Goal: Contribute content: Add original content to the website for others to see

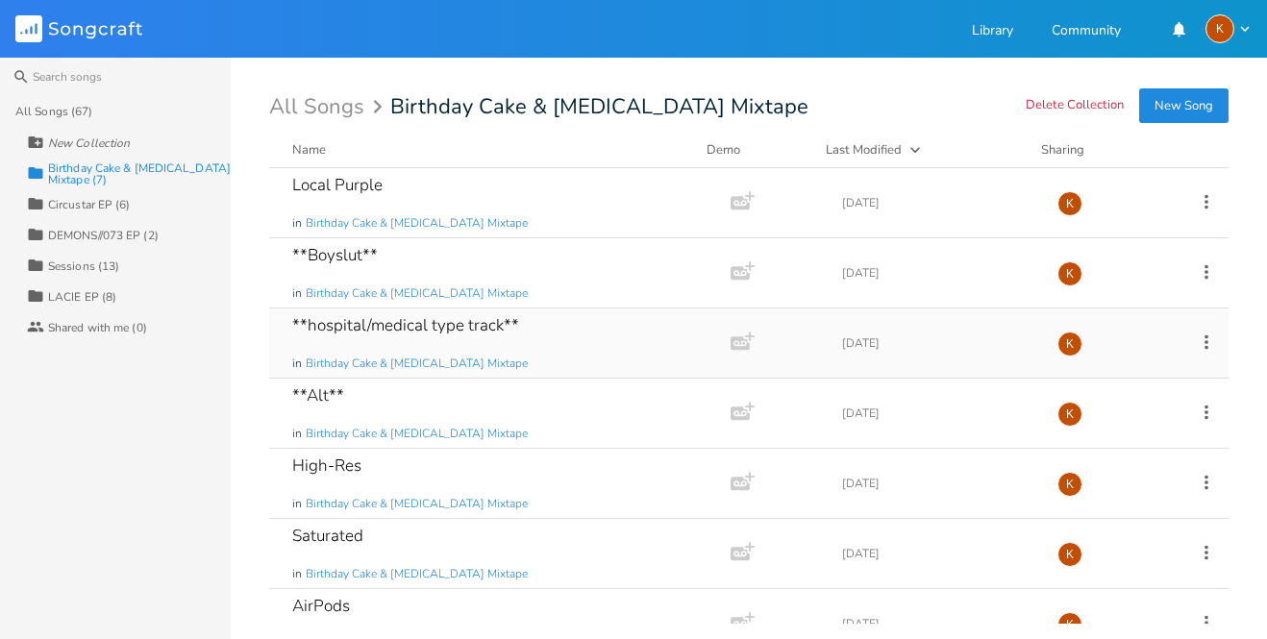
click at [1204, 338] on icon at bounding box center [1206, 342] width 21 height 21
click at [1092, 531] on span "[PERSON_NAME]" at bounding box center [1074, 535] width 52 height 13
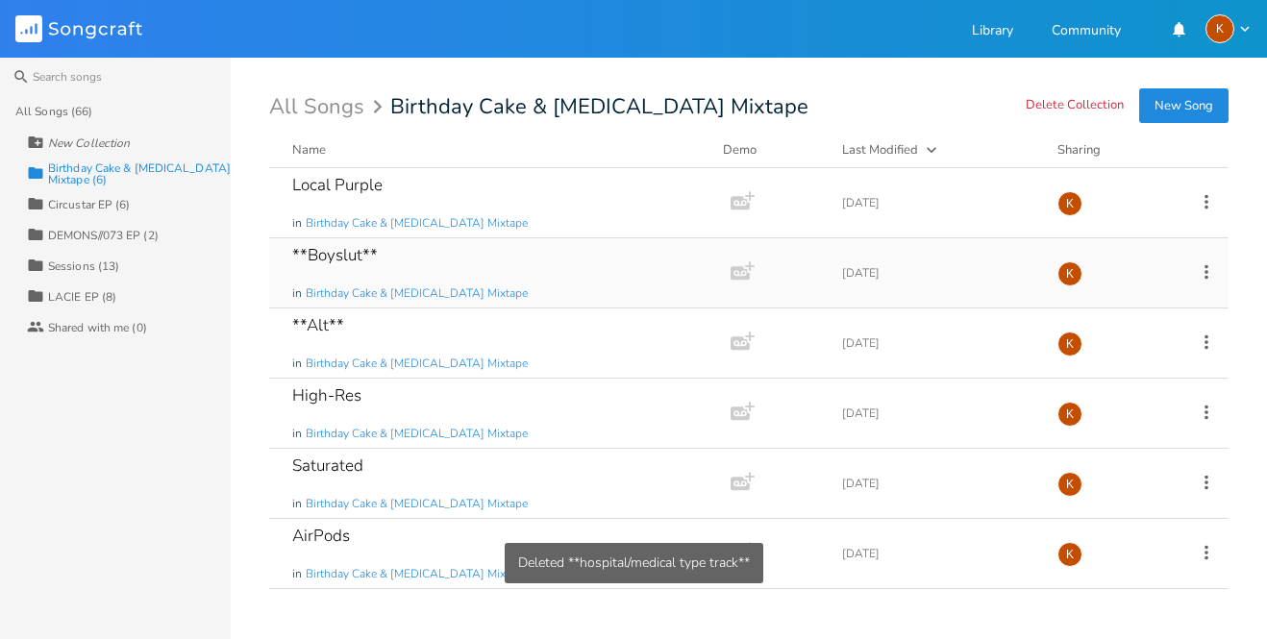
click at [1207, 274] on icon at bounding box center [1206, 271] width 21 height 21
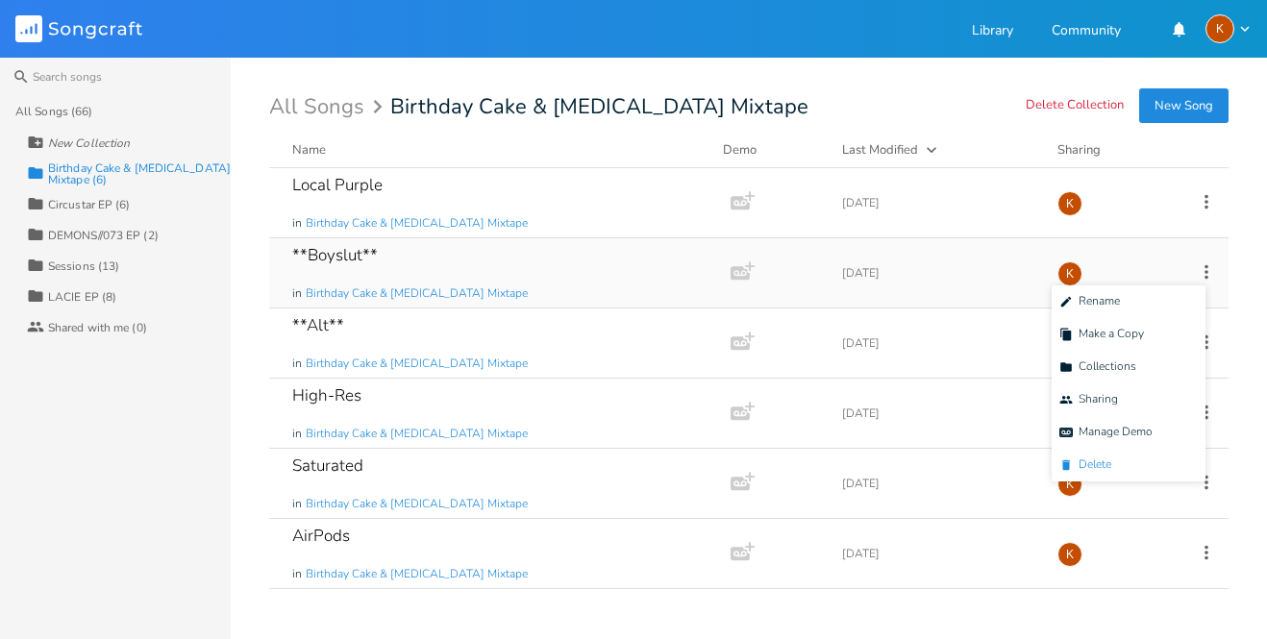
click at [1134, 468] on li "[PERSON_NAME]" at bounding box center [1128, 465] width 154 height 33
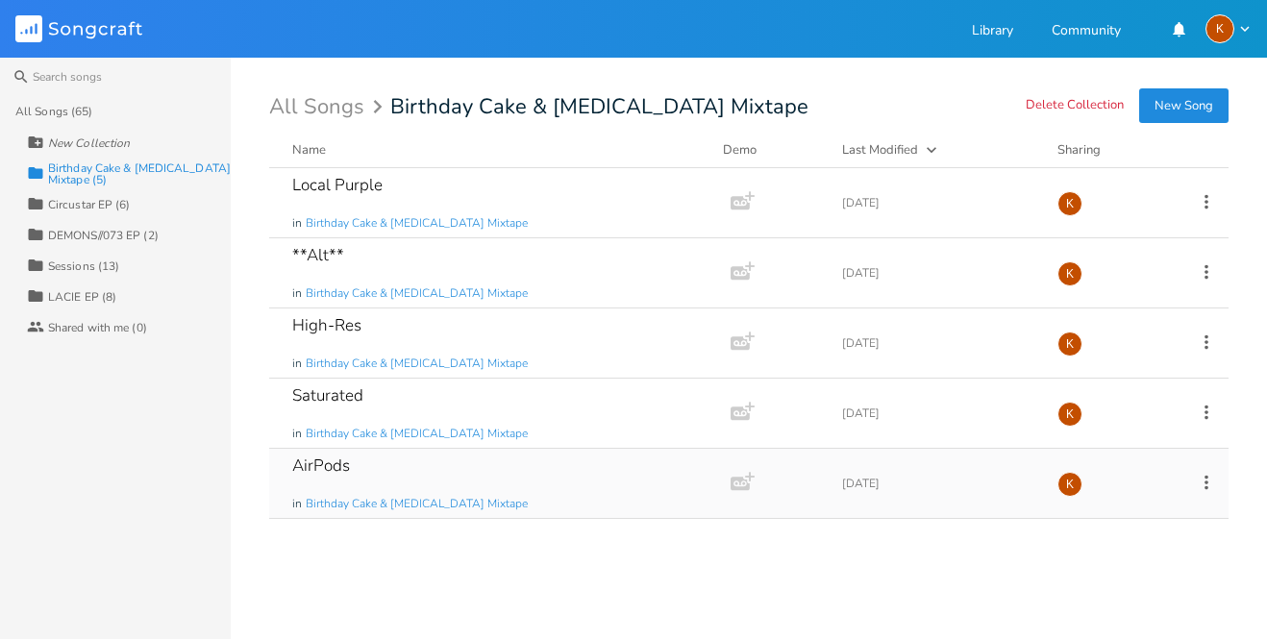
click at [542, 478] on div "AirPods in Birthday Cake & [MEDICAL_DATA] Mixtape" at bounding box center [496, 483] width 408 height 69
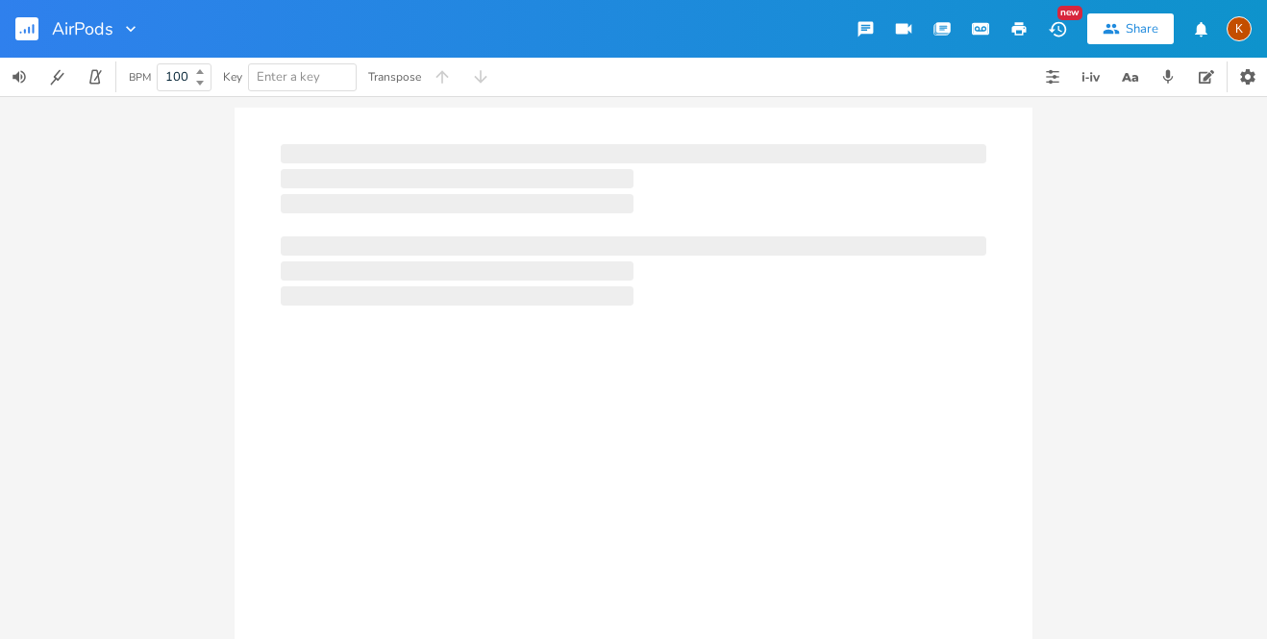
type input "100"
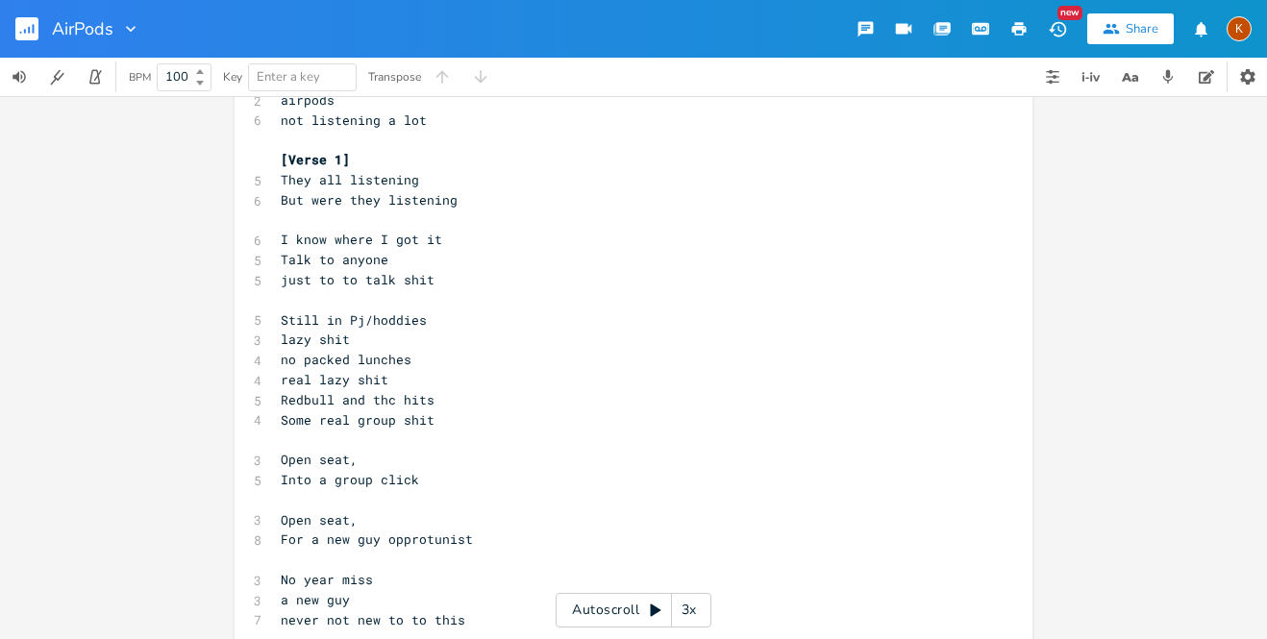
scroll to position [178, 0]
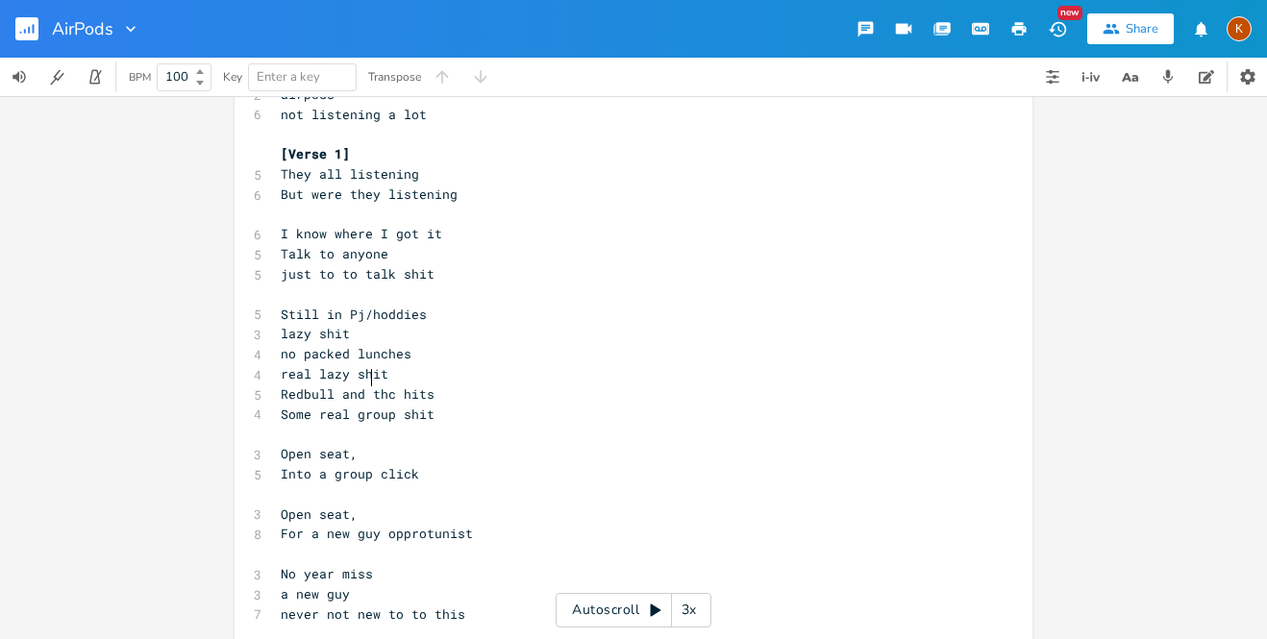
click at [361, 385] on span "Redbull and thc hits" at bounding box center [358, 393] width 154 height 17
type textarea ","
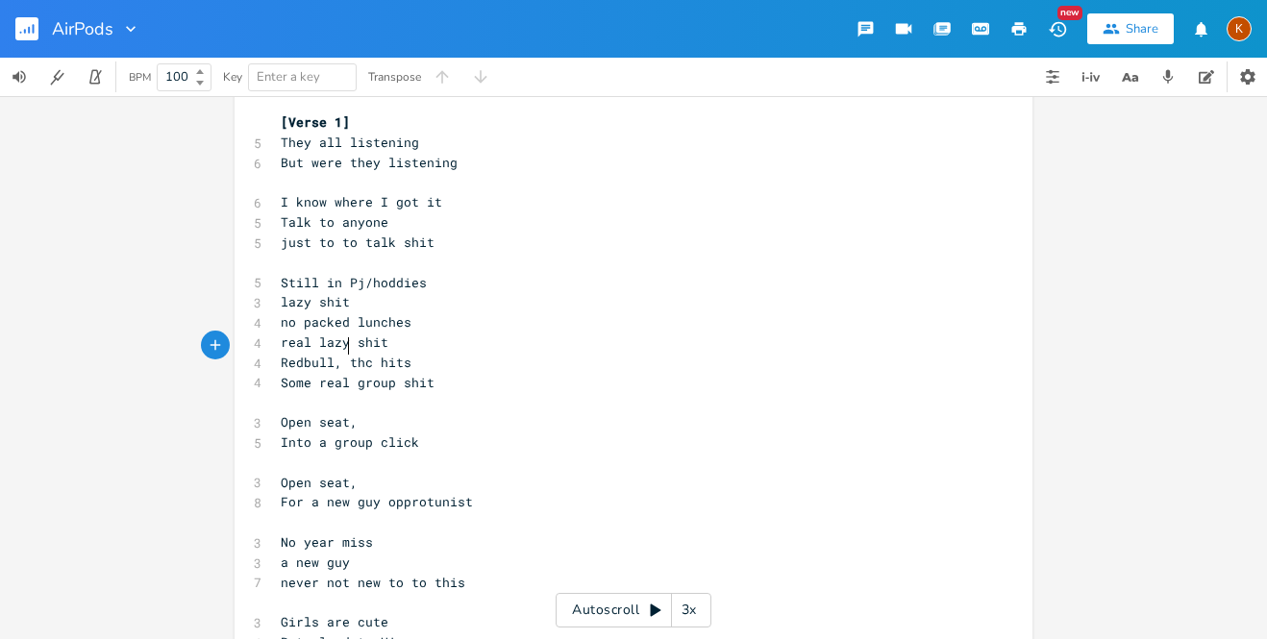
scroll to position [219, 0]
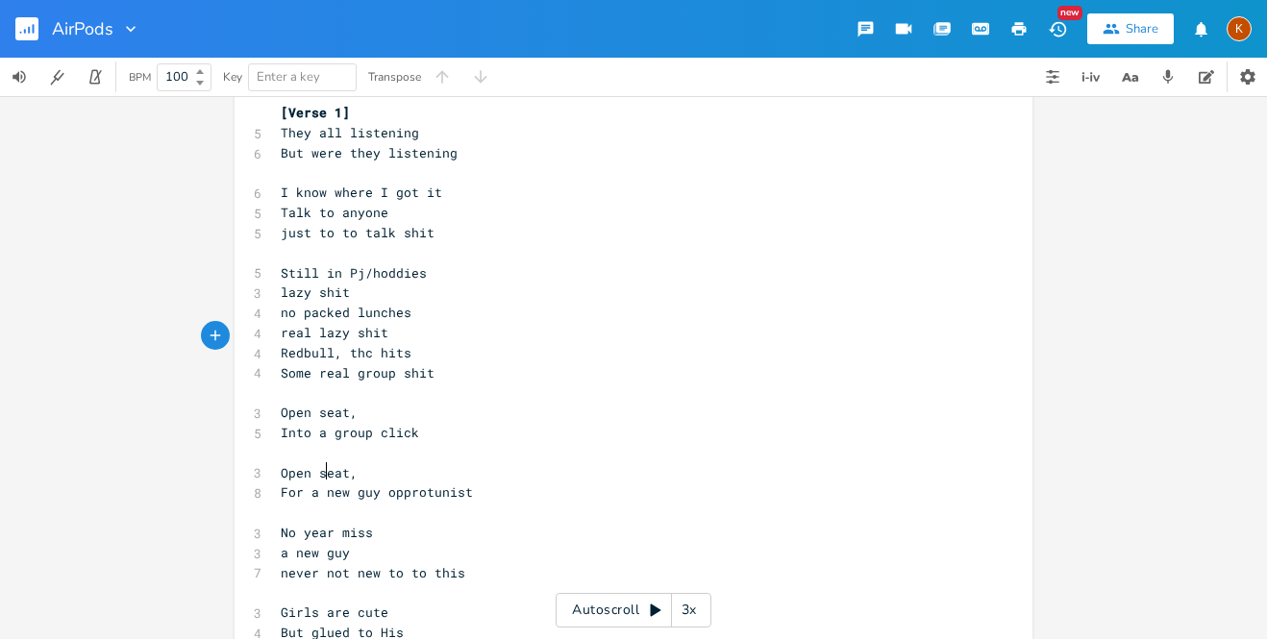
click at [321, 483] on span "For a new guy opprotunist" at bounding box center [377, 491] width 192 height 17
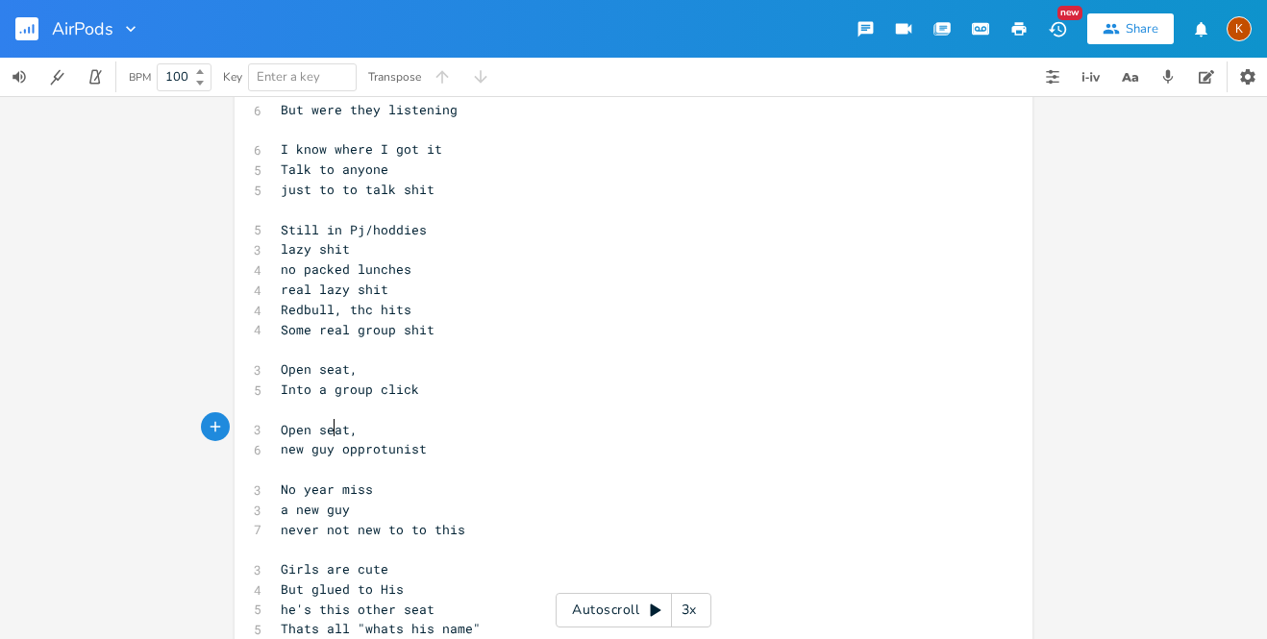
scroll to position [272, 0]
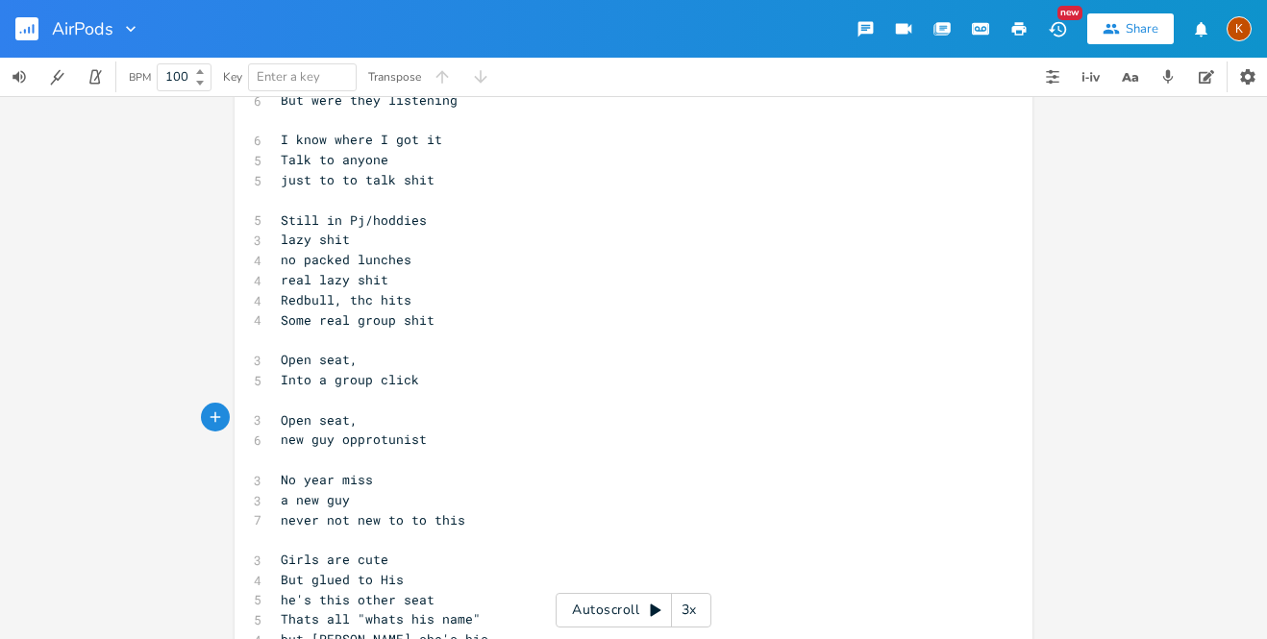
click at [289, 511] on span "never not new to to this" at bounding box center [373, 519] width 185 height 17
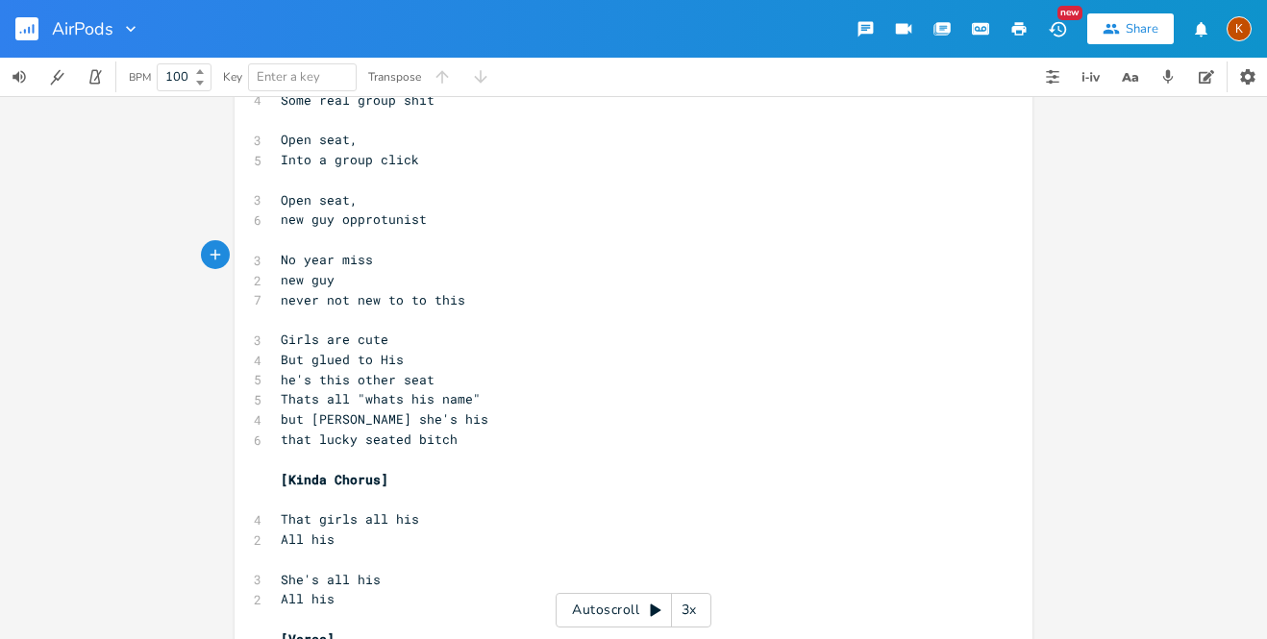
scroll to position [509, 0]
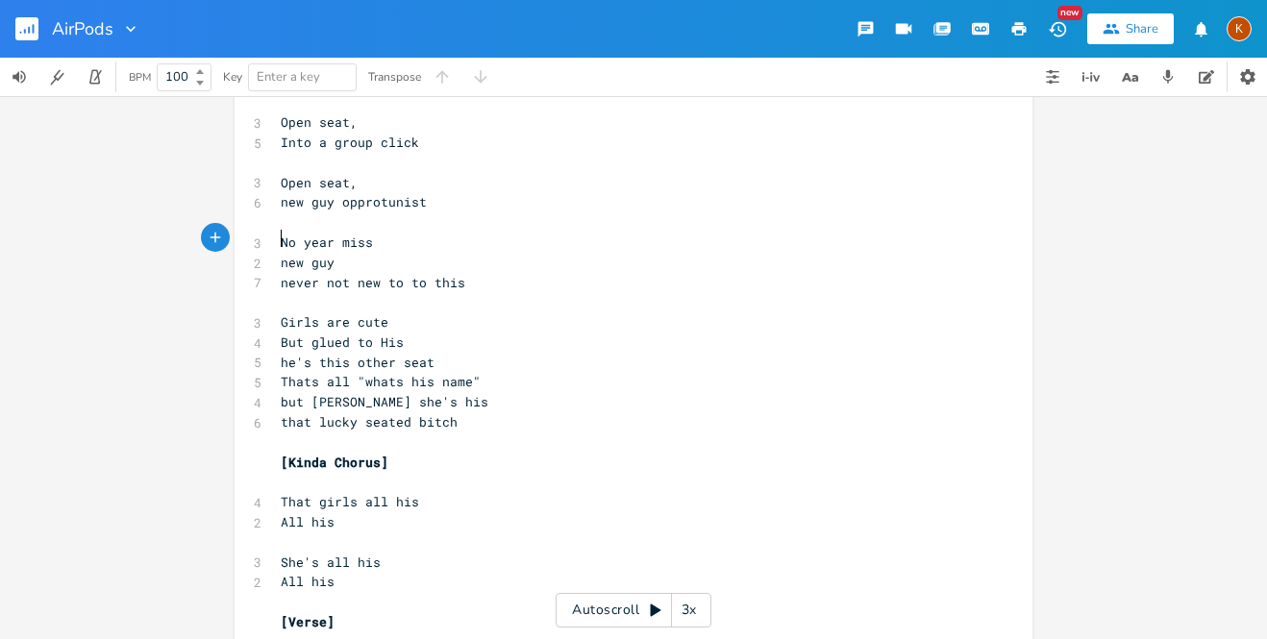
click at [313, 454] on span "[Kinda Chorus]" at bounding box center [335, 462] width 108 height 17
type textarea "Bridge"
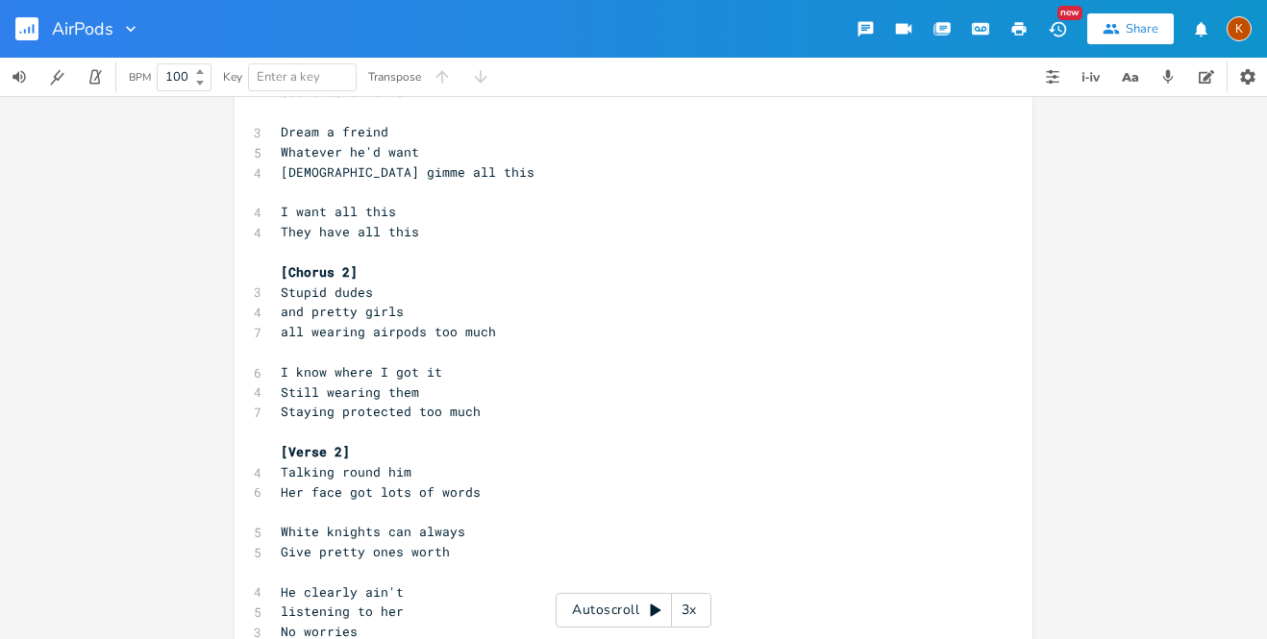
scroll to position [1481, 0]
click at [301, 482] on span "Her face got lots of words" at bounding box center [381, 490] width 200 height 17
type textarea "Pretty"
click at [367, 482] on span "Pretty face got lots of words" at bounding box center [392, 490] width 223 height 17
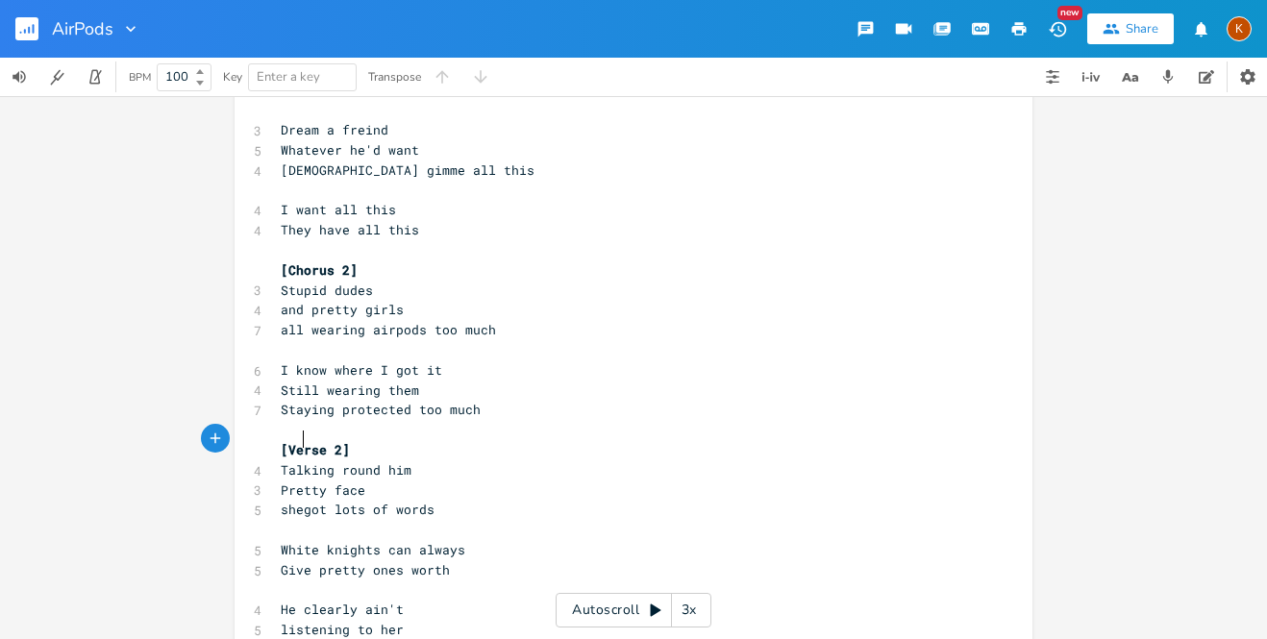
type textarea "she"
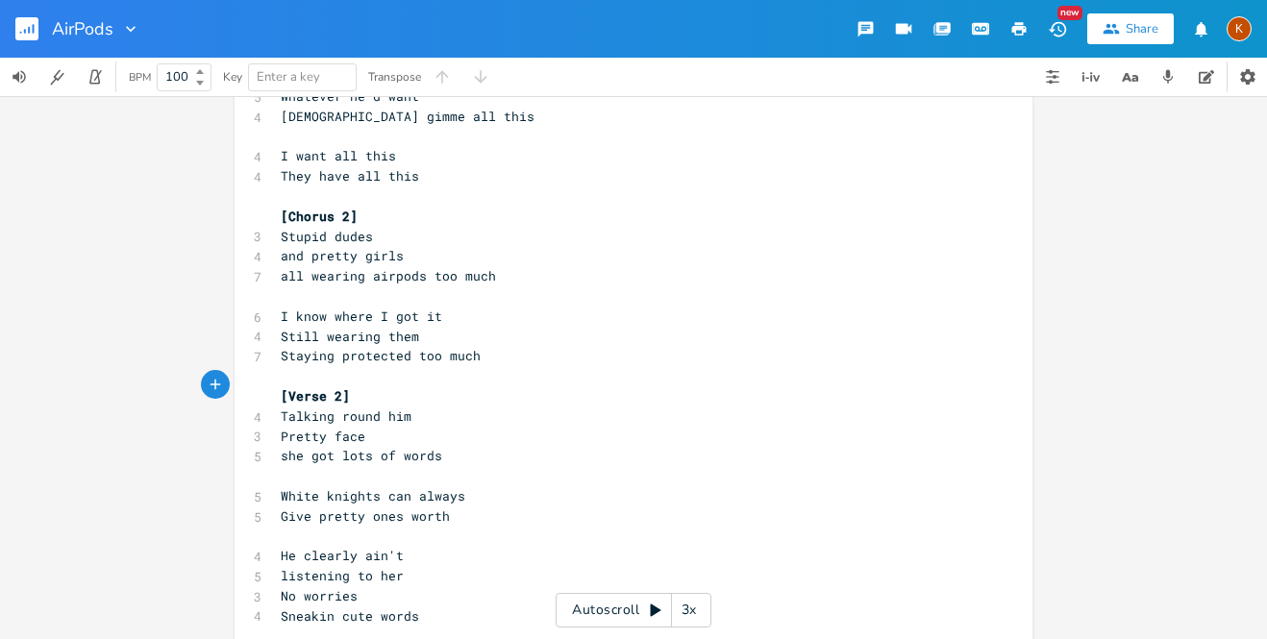
scroll to position [1542, 0]
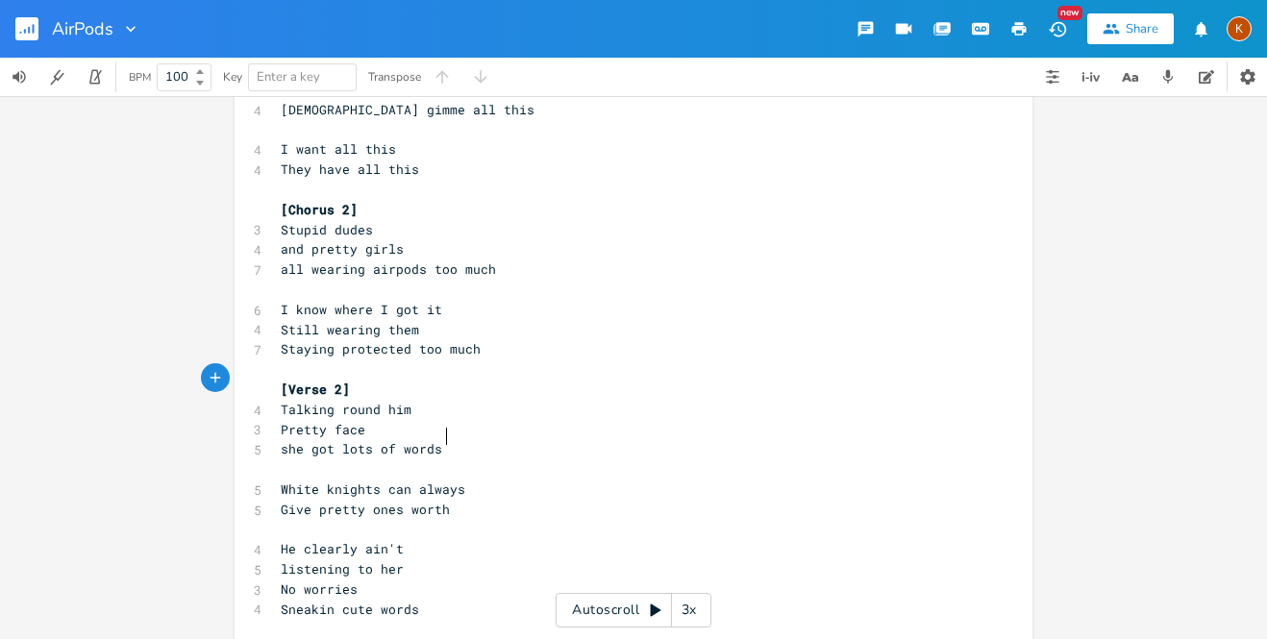
click at [461, 500] on pre "Give pretty ones worth" at bounding box center [624, 510] width 694 height 20
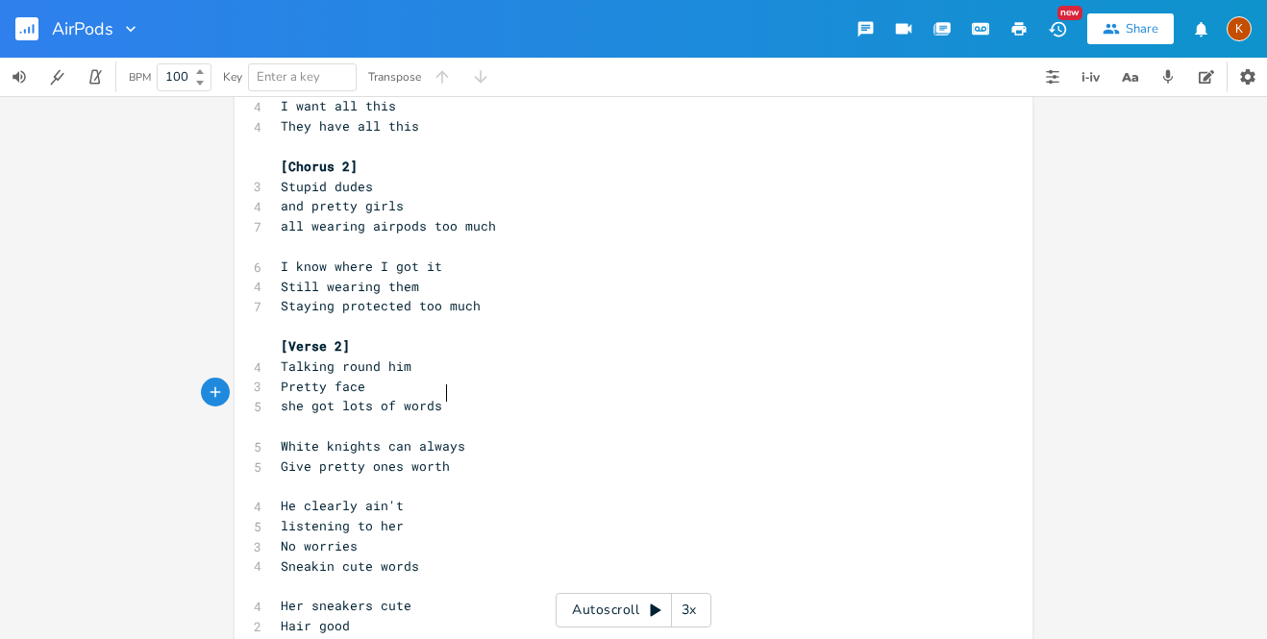
scroll to position [1598, 0]
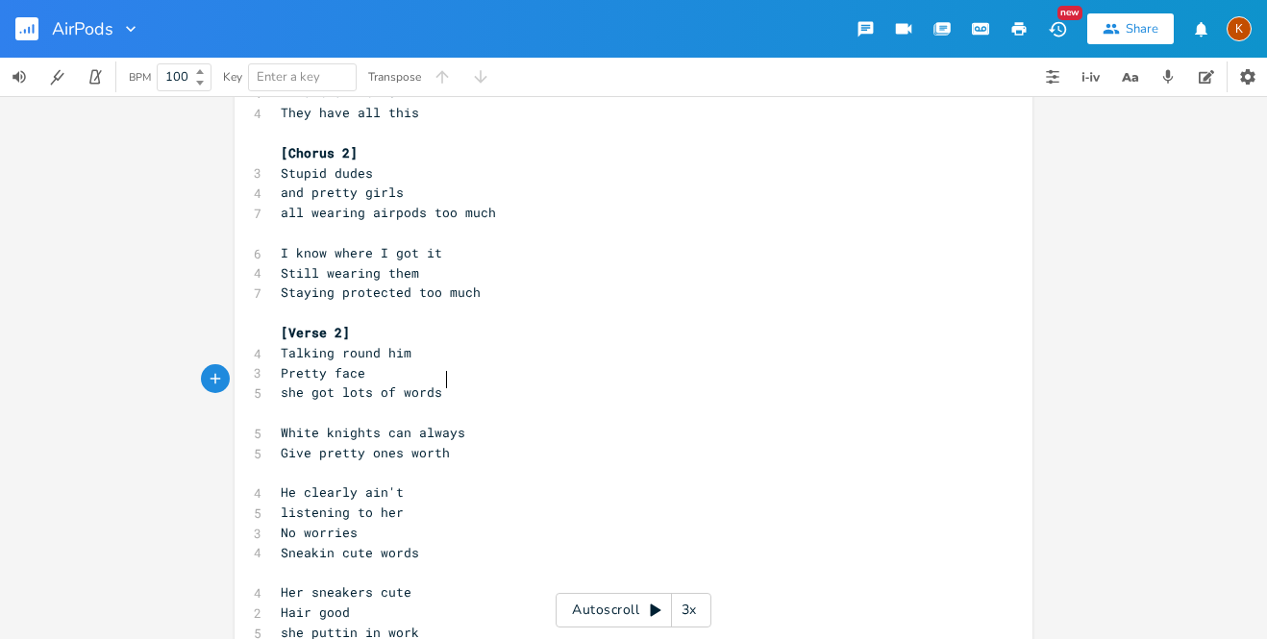
click at [370, 523] on pre "No worries" at bounding box center [624, 533] width 694 height 20
type textarea "-"
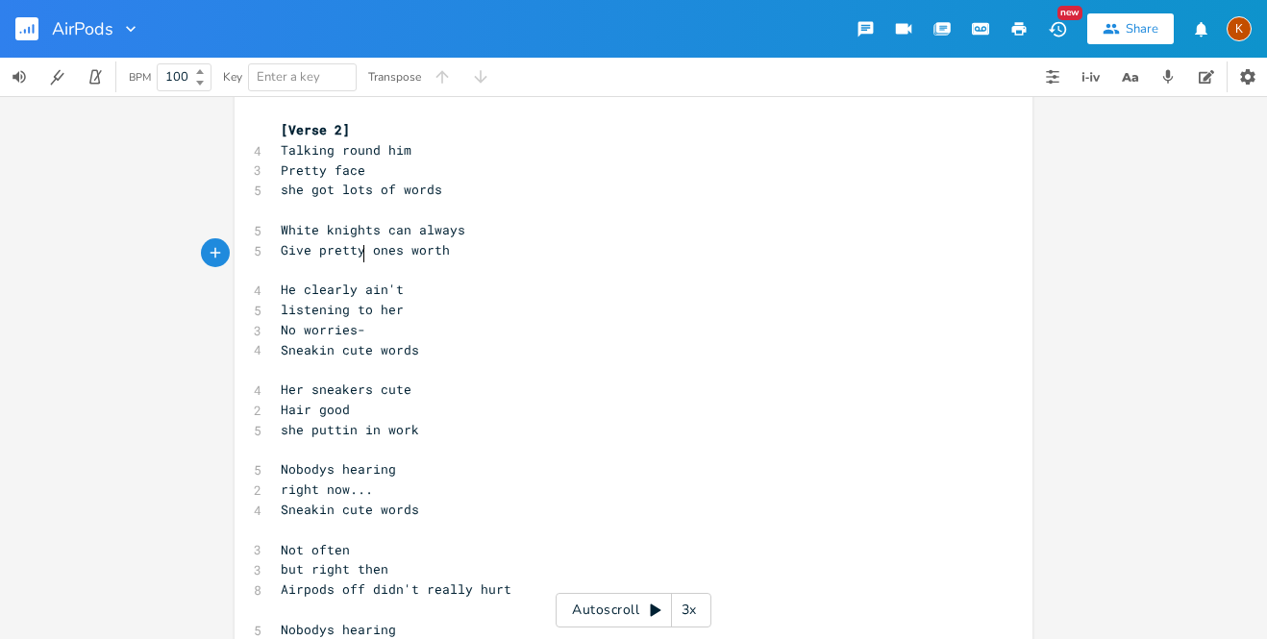
scroll to position [1793, 0]
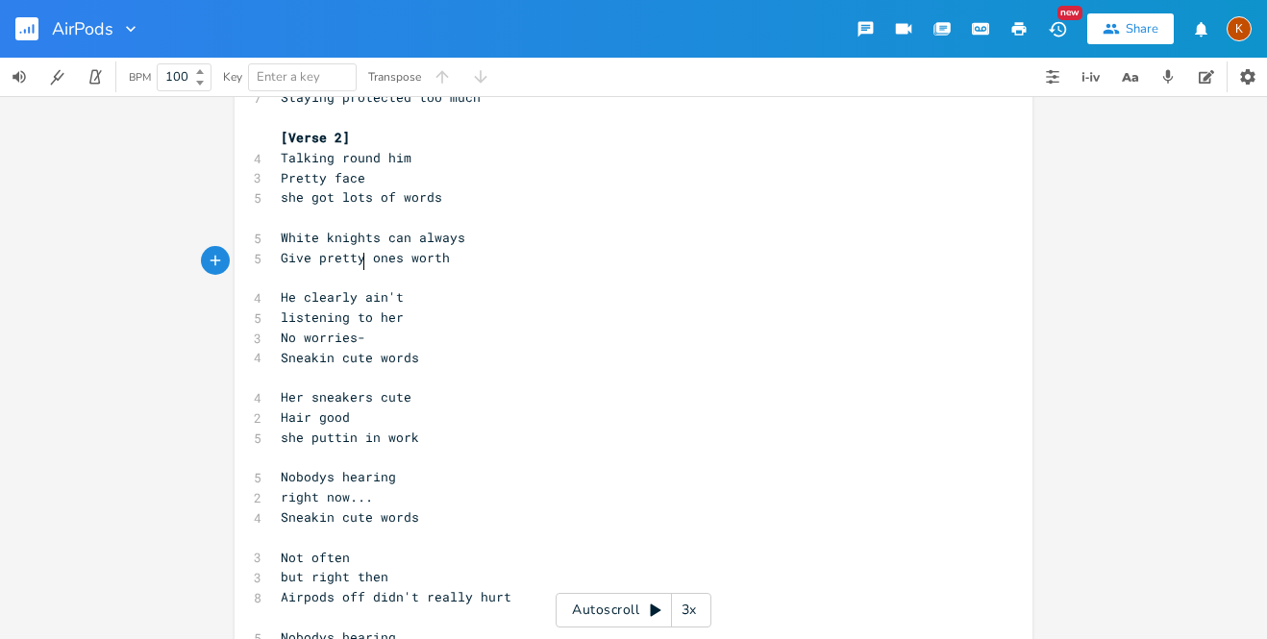
click at [367, 588] on span "Airpods off didn't really hurt" at bounding box center [396, 596] width 231 height 17
type textarea ","
type textarea ":"
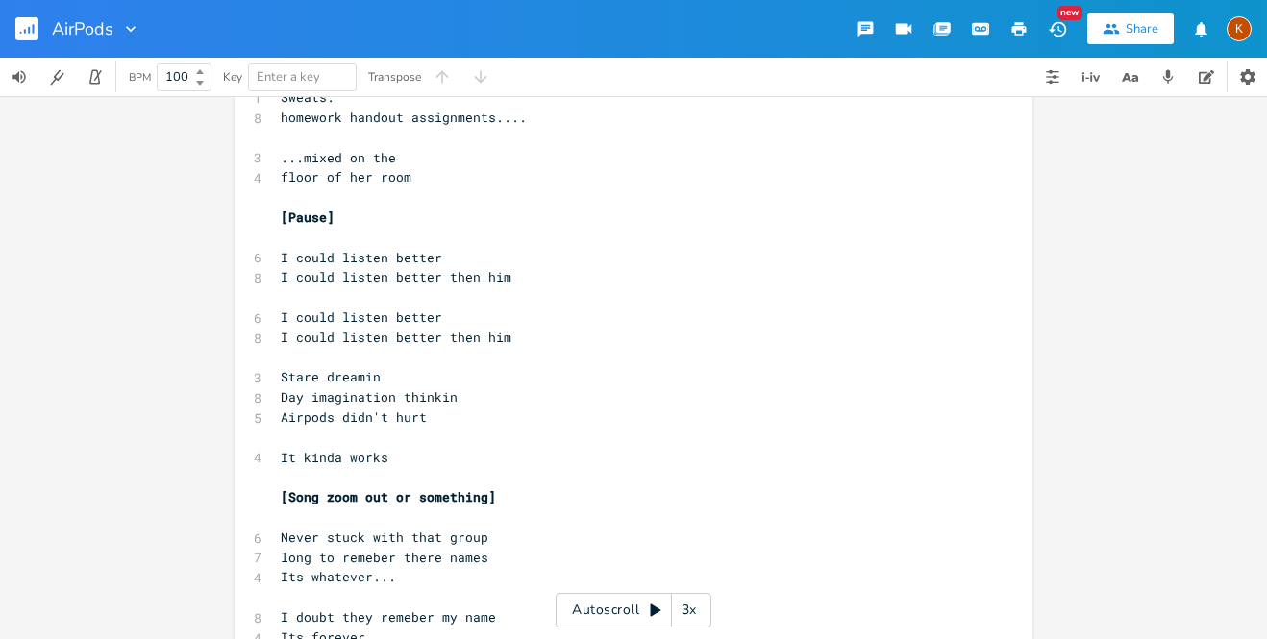
scroll to position [2705, 0]
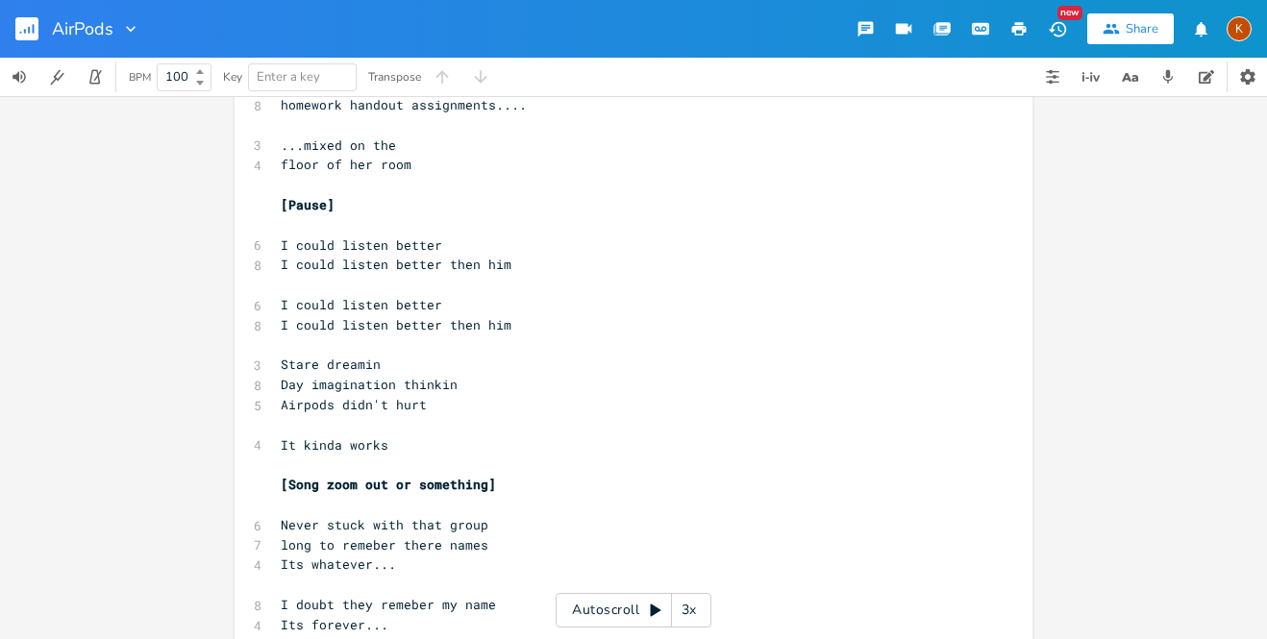
click at [300, 556] on span "Its whatever..." at bounding box center [338, 564] width 115 height 17
type textarea "Fuckin"
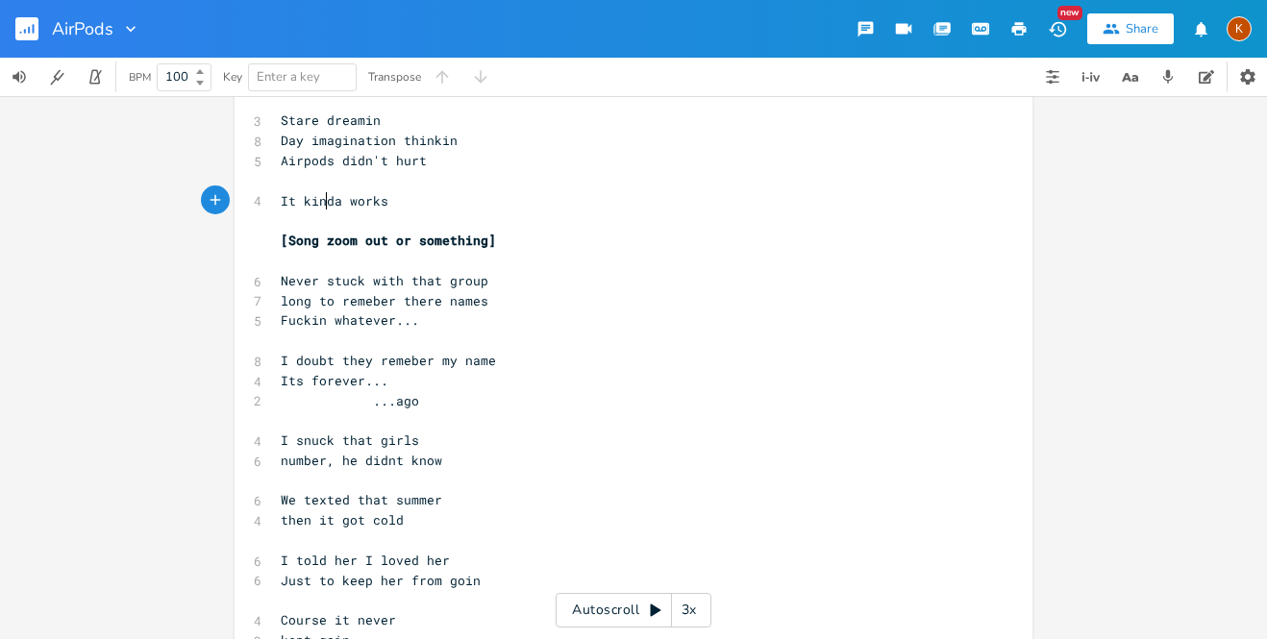
scroll to position [2951, 0]
click at [354, 551] on span "I told her I loved her" at bounding box center [365, 559] width 169 height 17
type textarea """
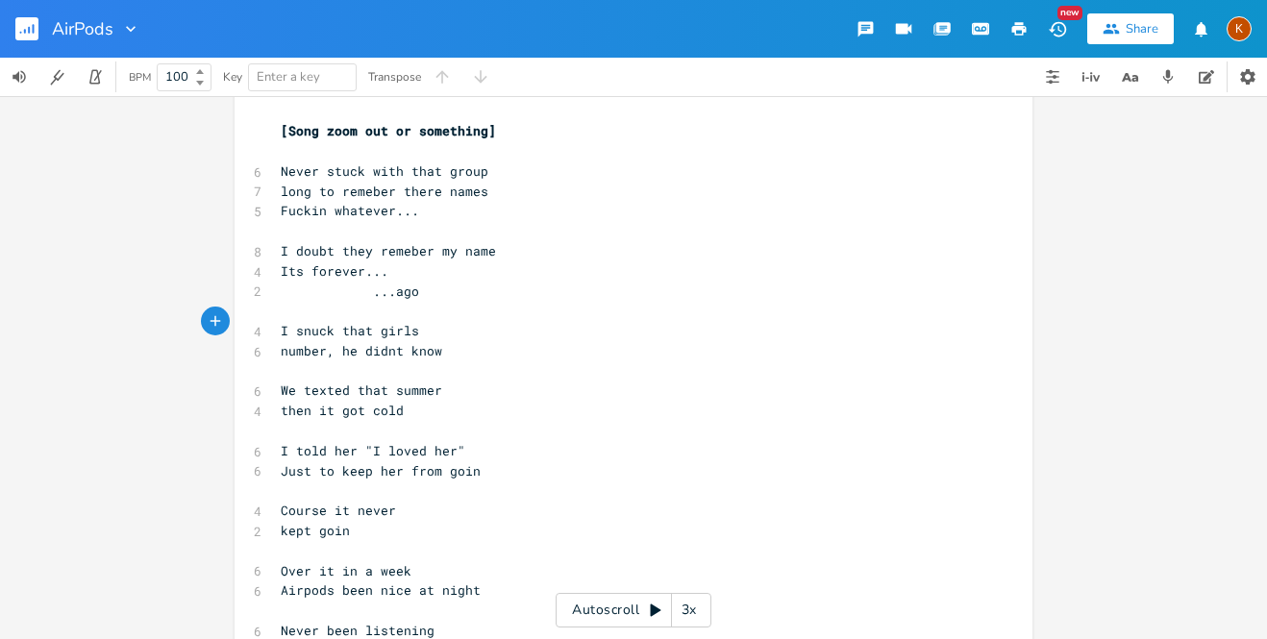
scroll to position [3075, 0]
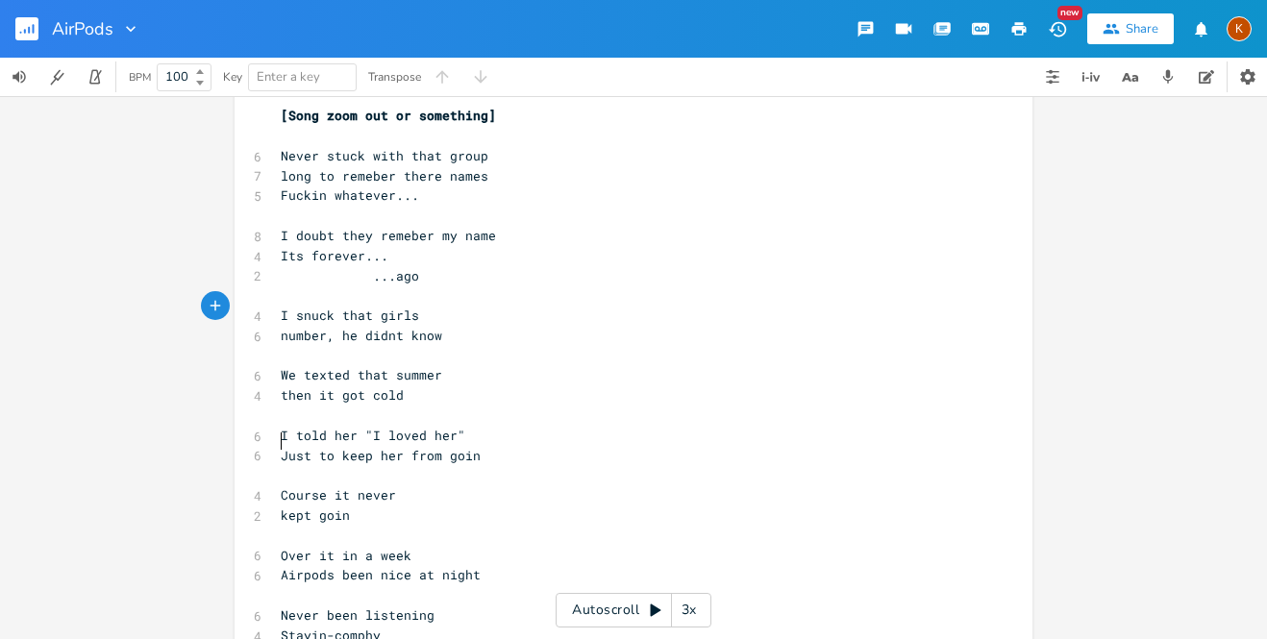
click at [281, 566] on span "Airpods been nice at night" at bounding box center [381, 574] width 200 height 17
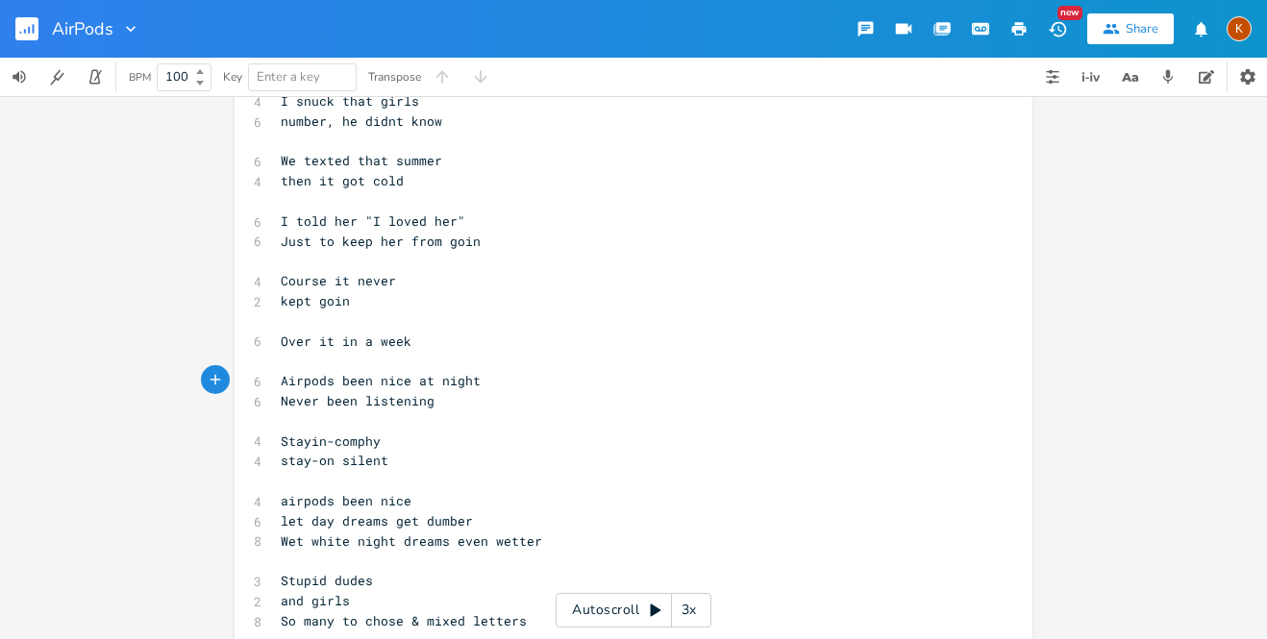
scroll to position [3308, 0]
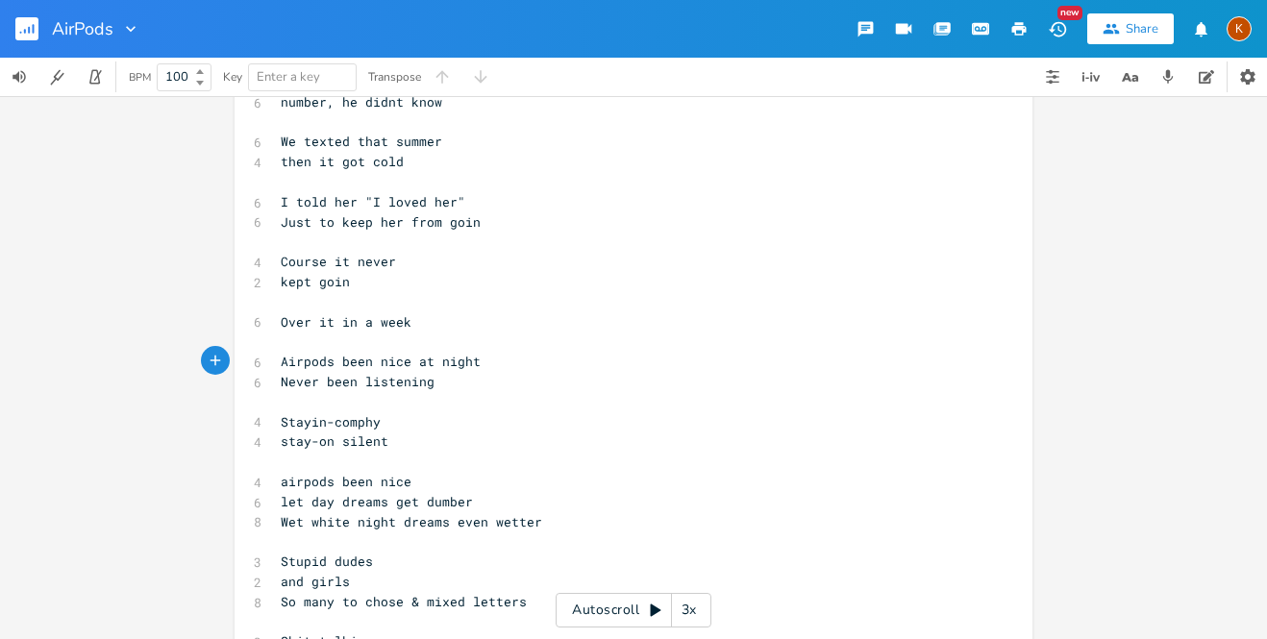
click at [413, 593] on span "So many to chose & mixed letters" at bounding box center [404, 601] width 246 height 17
type textarea "with"
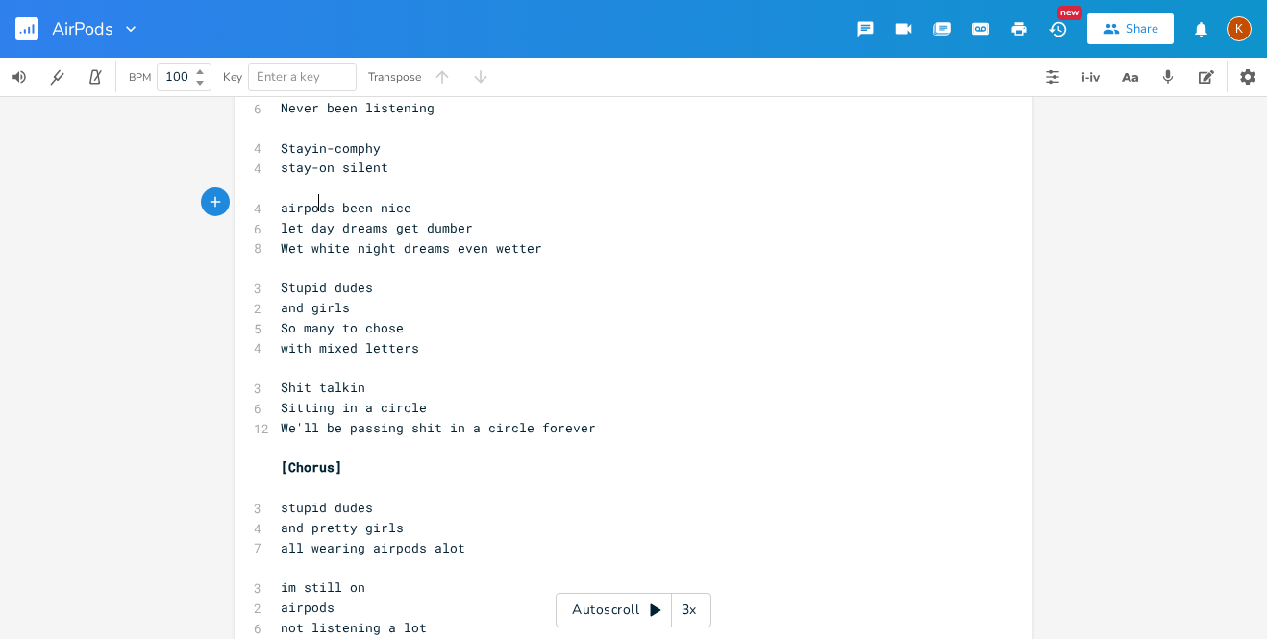
scroll to position [3655, 0]
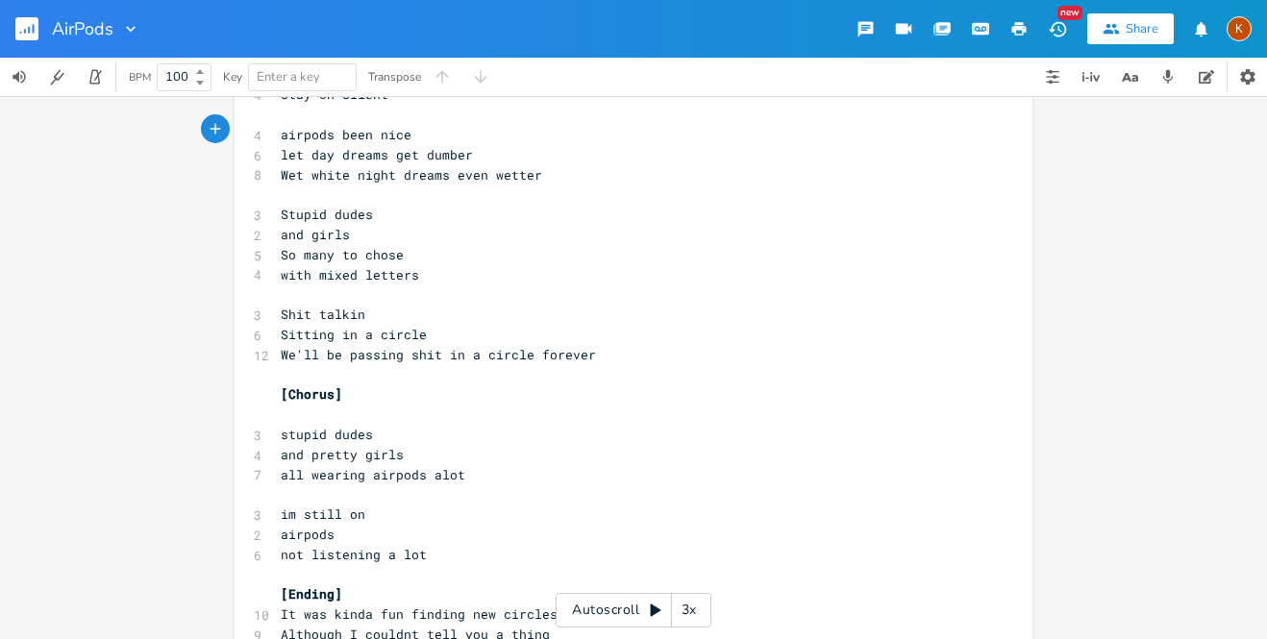
click at [550, 605] on pre "It was kinda fun finding new circles" at bounding box center [624, 615] width 694 height 20
type textarea "es"
click at [347, 626] on span "Although I couldnt tell you a thing" at bounding box center [415, 634] width 269 height 17
type textarea ","
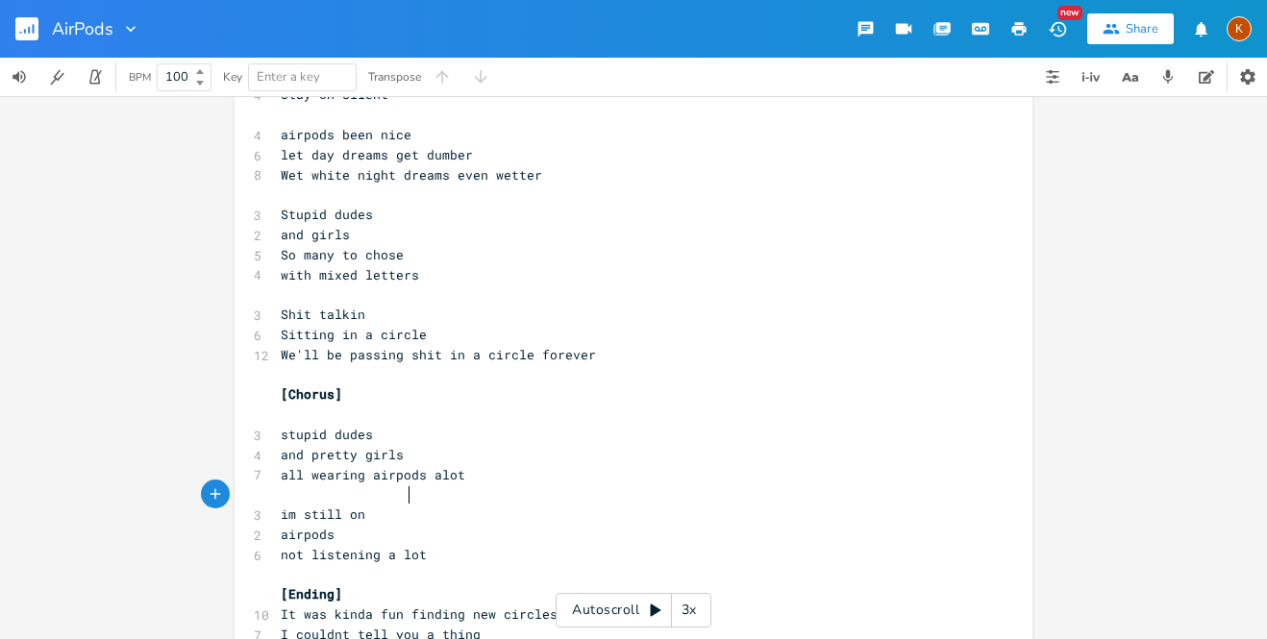
scroll to position [0, 3]
type textarea "did realy or said"
type textarea "..."
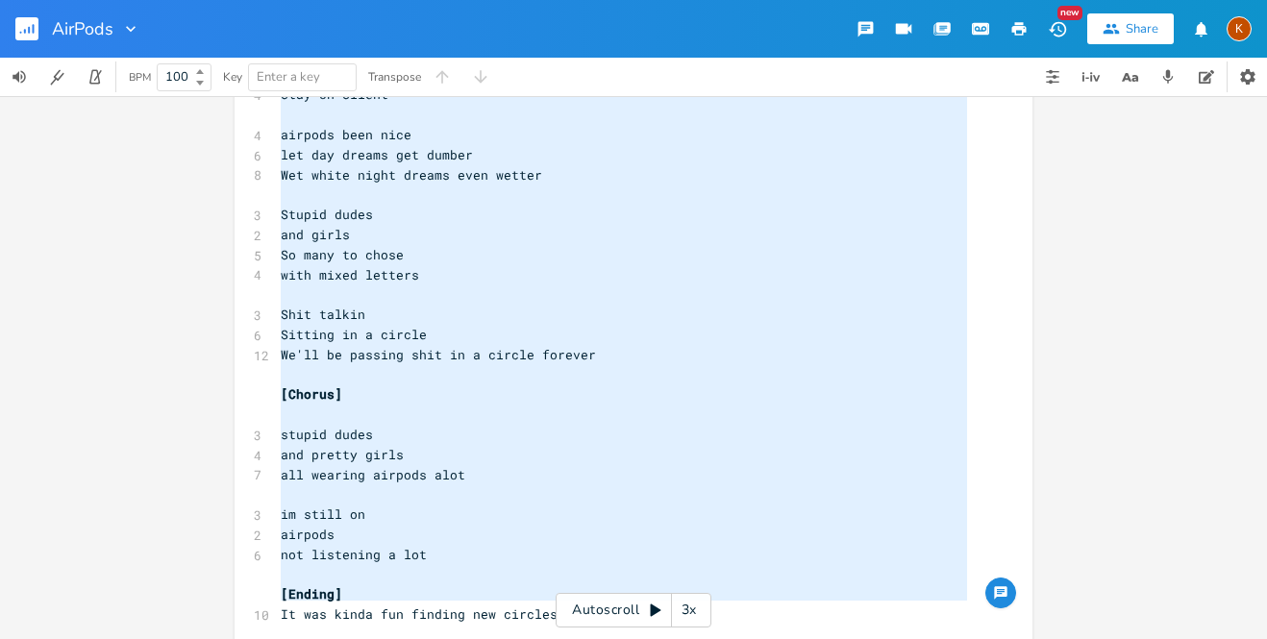
scroll to position [0, 0]
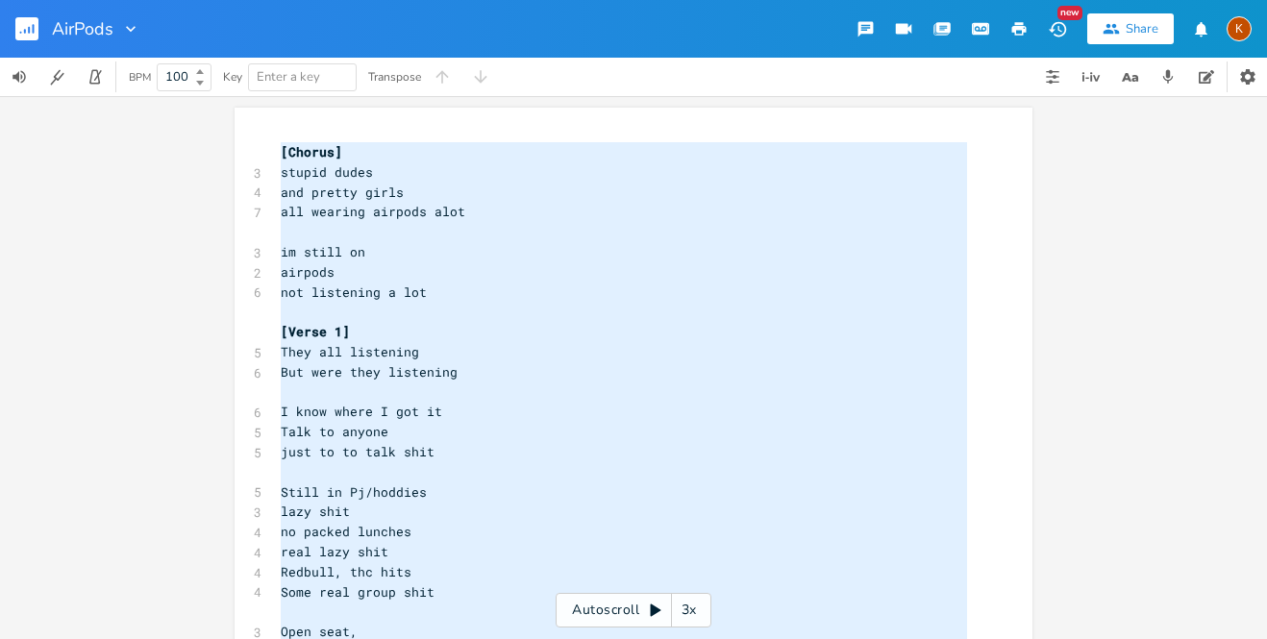
type textarea "[Chorus] stupid dudes and pretty girls all wearing airpods alot im still on air…"
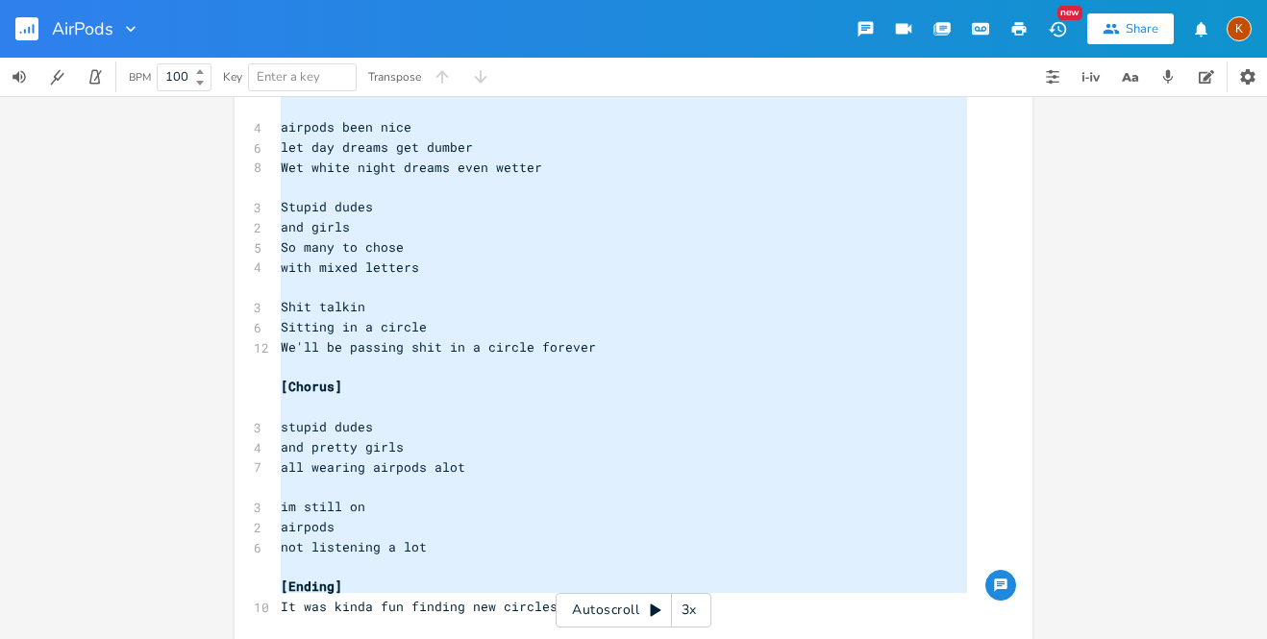
click at [626, 417] on pre "stupid dudes" at bounding box center [624, 427] width 694 height 20
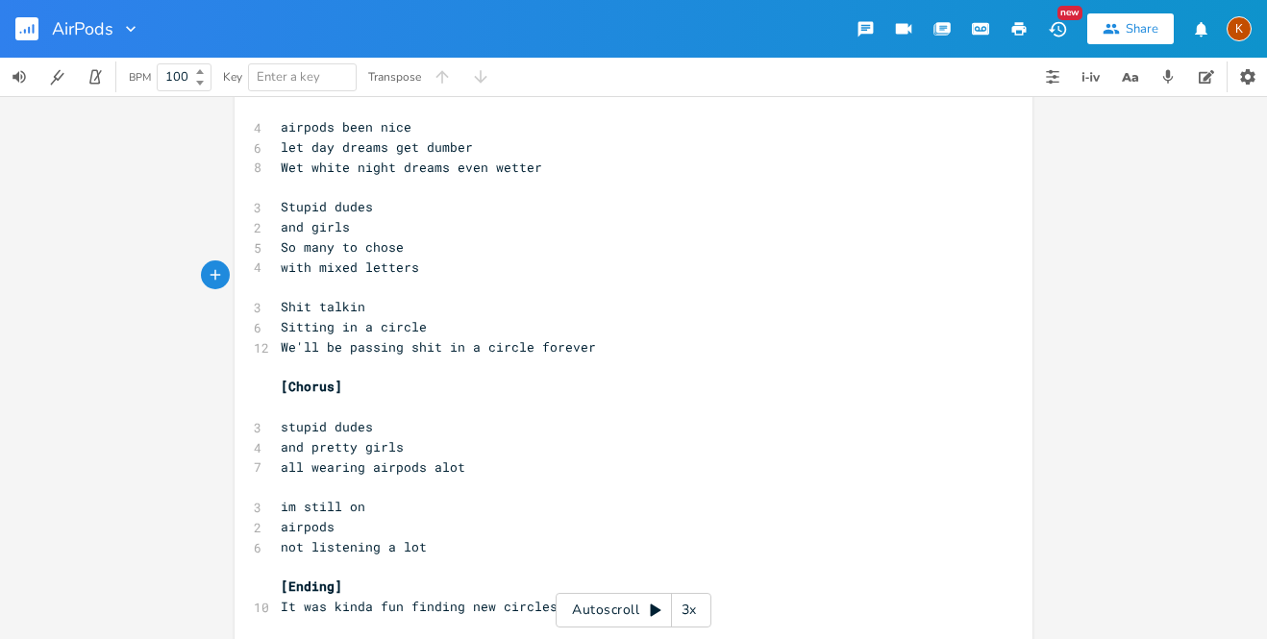
click at [20, 30] on rect "button" at bounding box center [26, 28] width 23 height 23
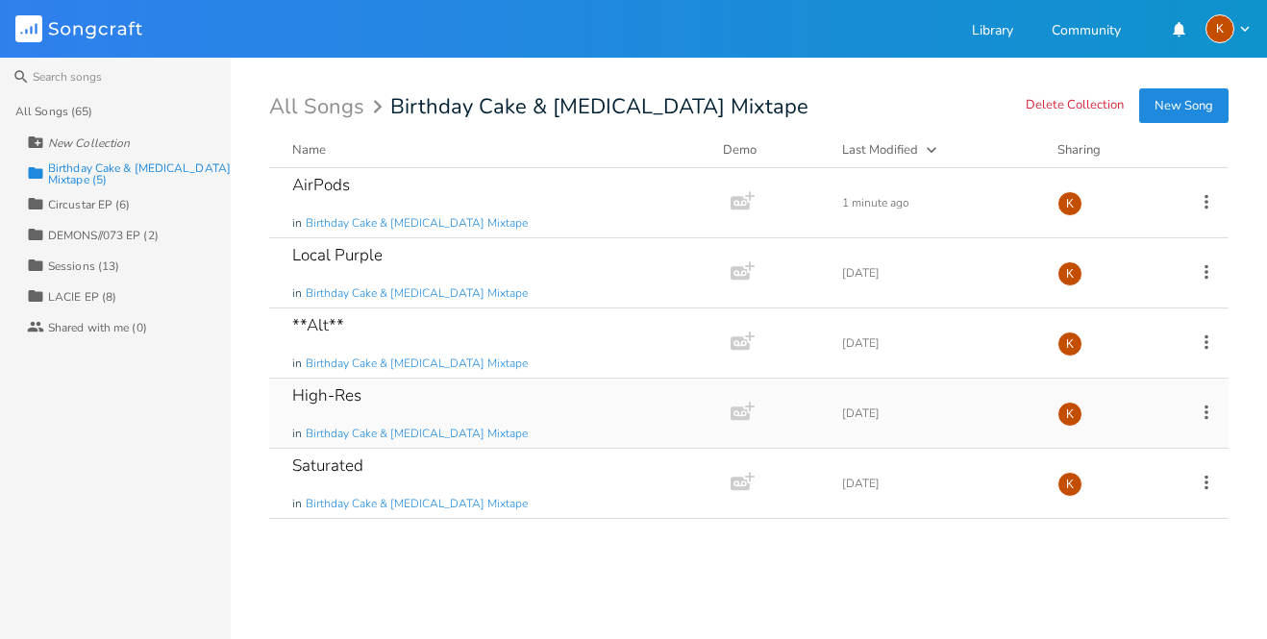
click at [554, 431] on div "High-Res in Birthday Cake & [MEDICAL_DATA] Mixtape" at bounding box center [496, 413] width 408 height 69
